Goal: Task Accomplishment & Management: Manage account settings

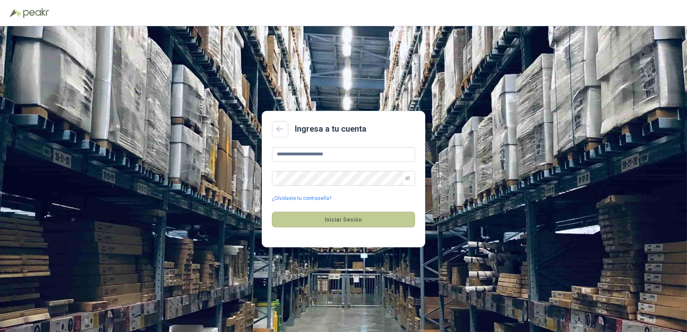
click at [348, 219] on button "Iniciar Sesión" at bounding box center [343, 220] width 143 height 16
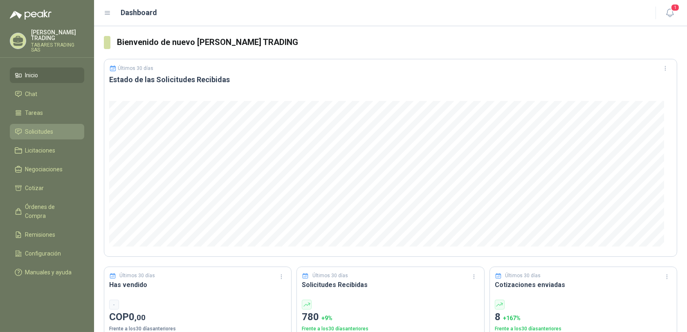
click at [34, 127] on span "Solicitudes" at bounding box center [39, 131] width 28 height 9
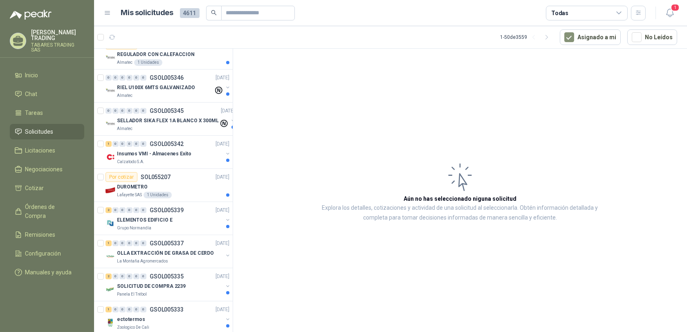
scroll to position [453, 0]
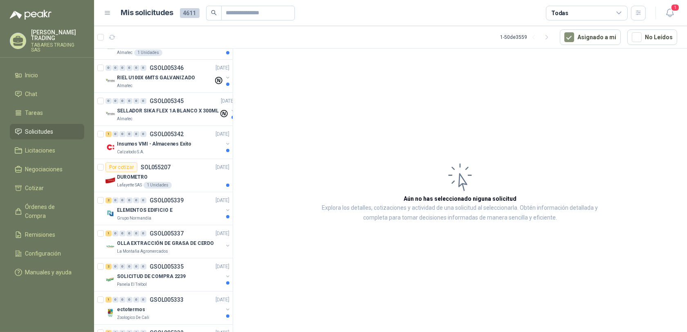
click at [61, 35] on p "[PERSON_NAME] TRADING" at bounding box center [57, 34] width 53 height 11
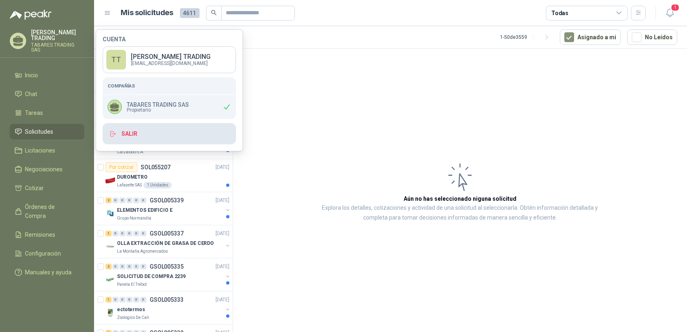
drag, startPoint x: 135, startPoint y: 135, endPoint x: 131, endPoint y: 132, distance: 4.2
click at [132, 133] on button "Salir" at bounding box center [169, 133] width 133 height 21
